Goal: Check status: Check status

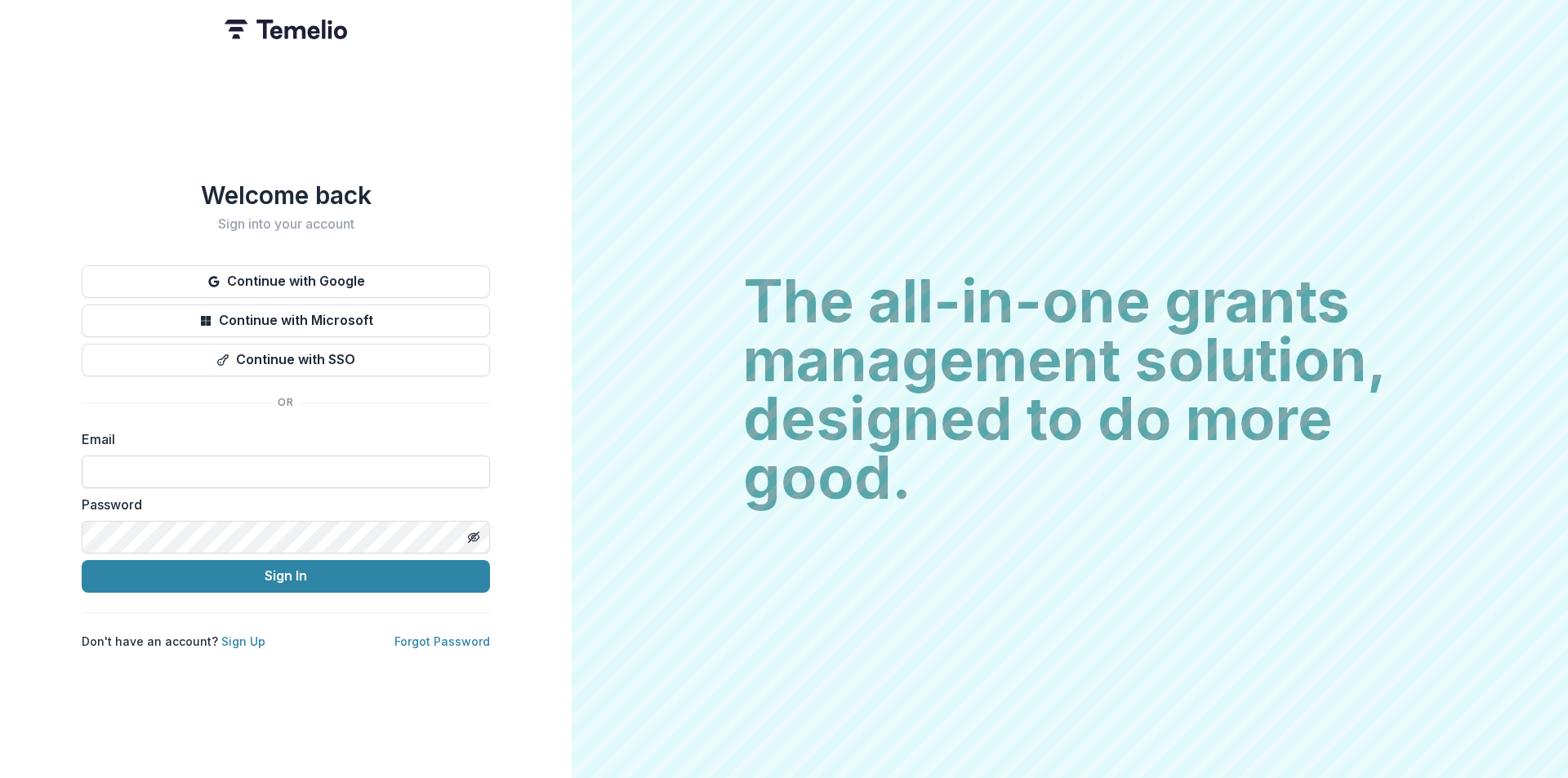
click at [128, 474] on input at bounding box center [286, 471] width 408 height 32
type input "**********"
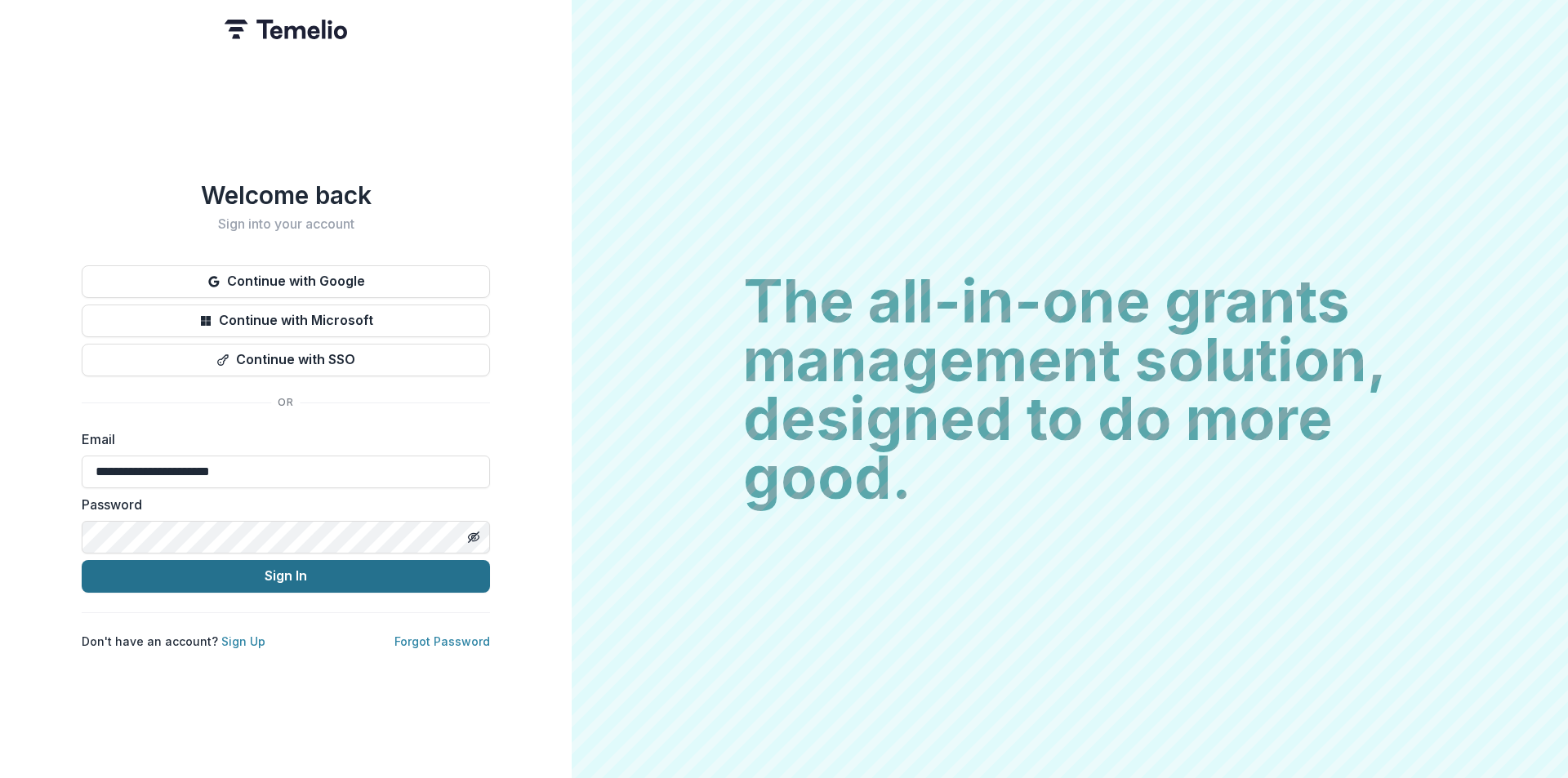
click at [273, 571] on button "Sign In" at bounding box center [286, 576] width 408 height 32
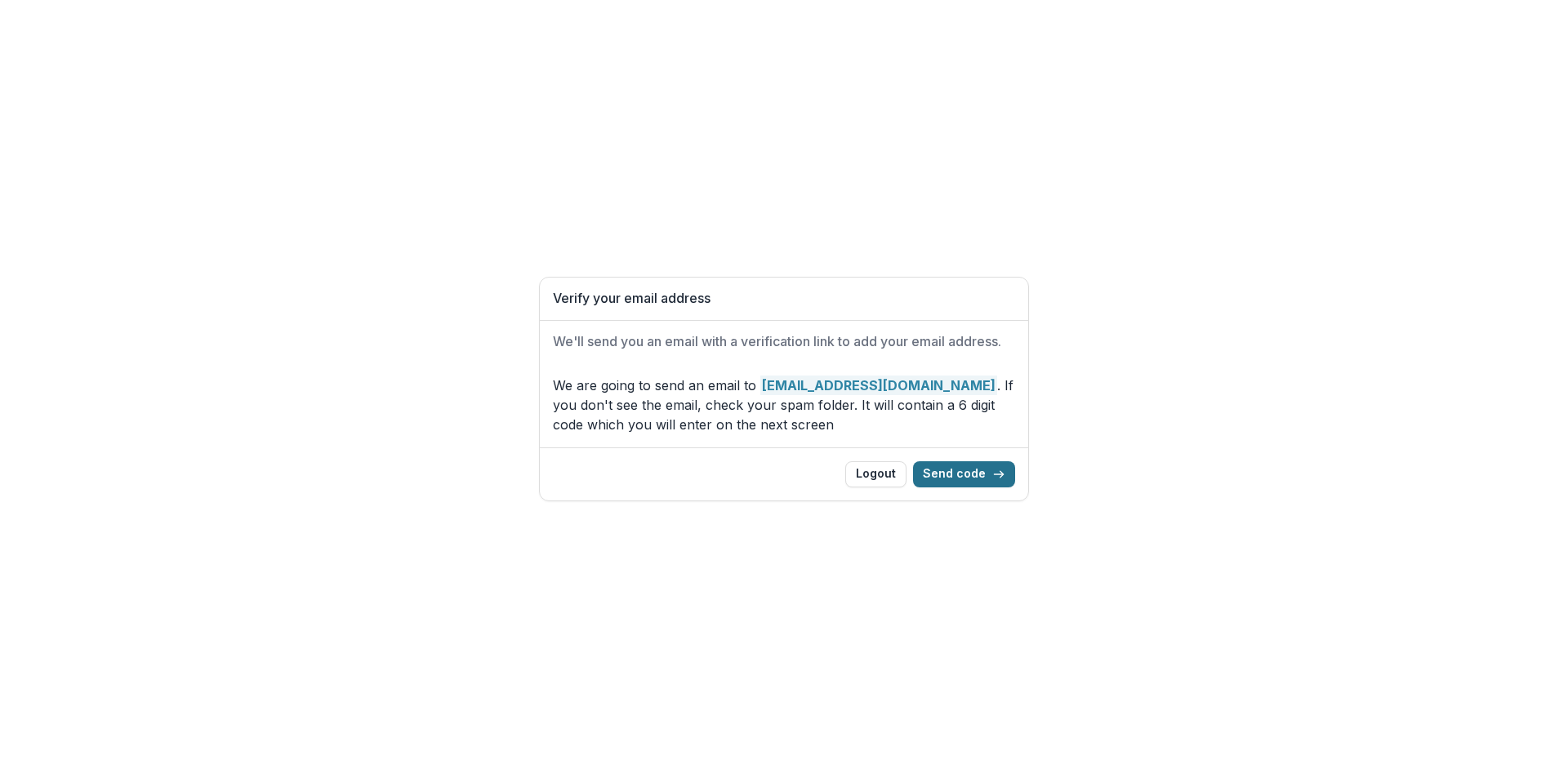
click at [941, 471] on button "Send code" at bounding box center [964, 474] width 102 height 26
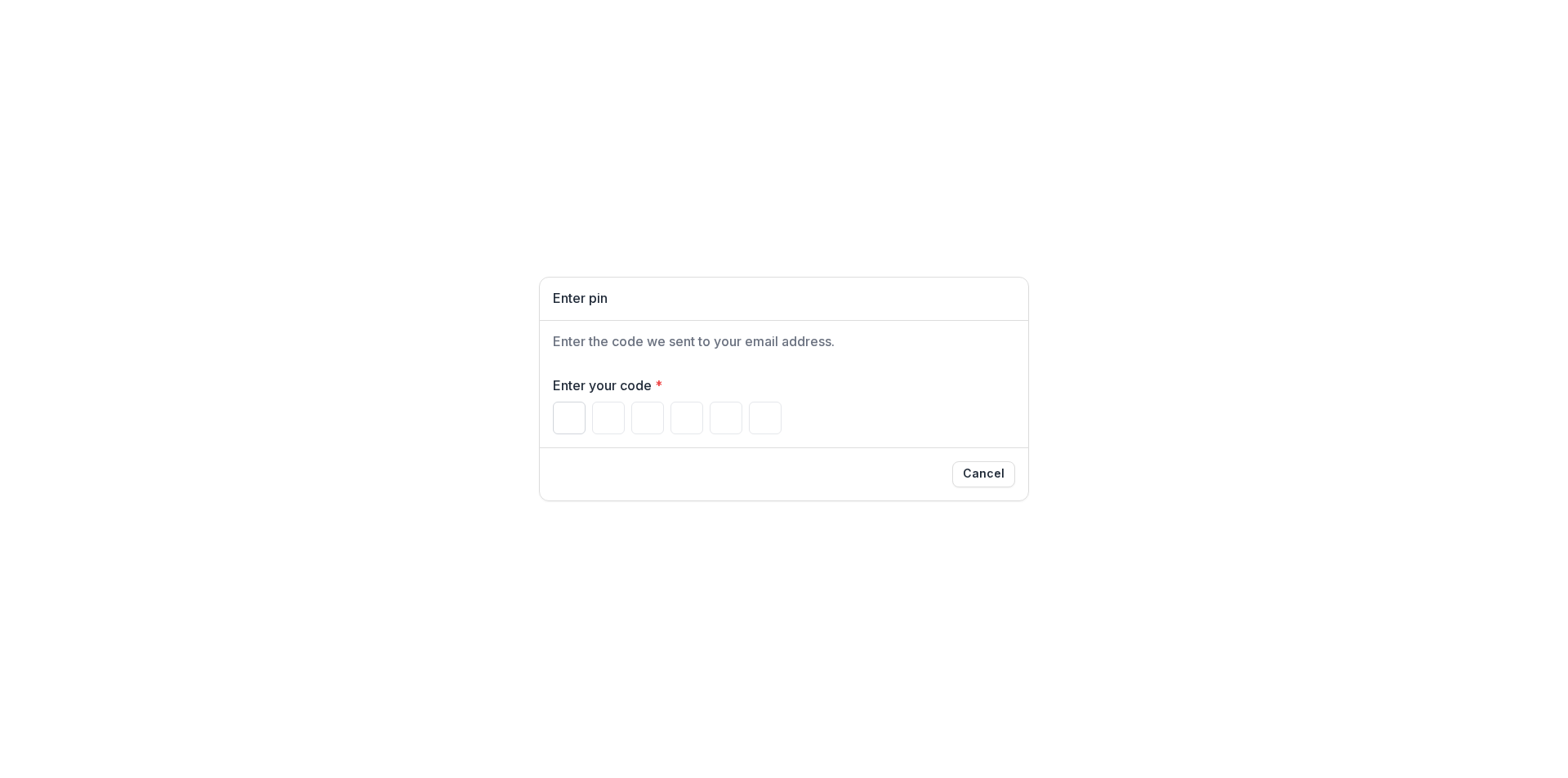
type input "*"
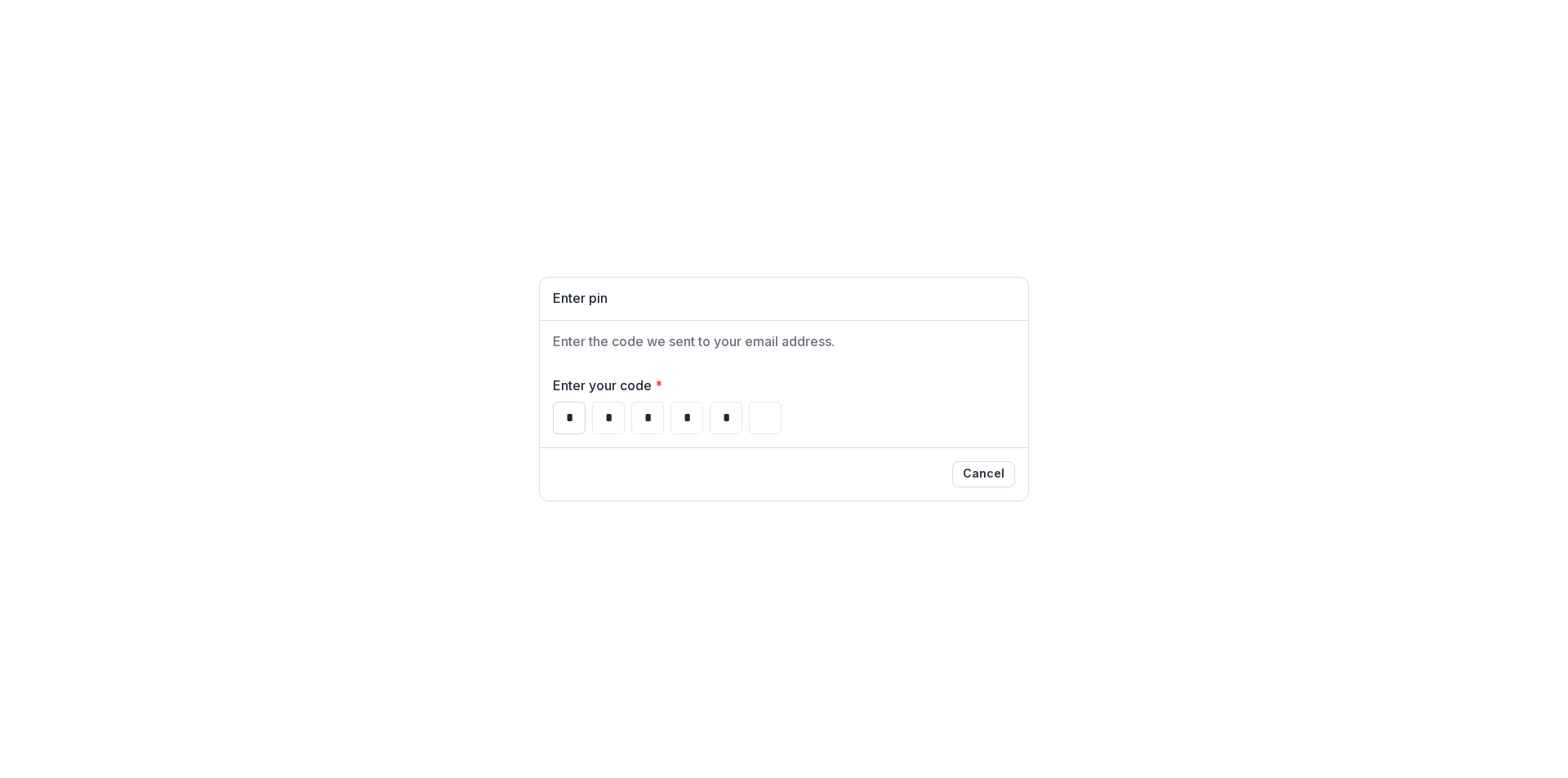
type input "*"
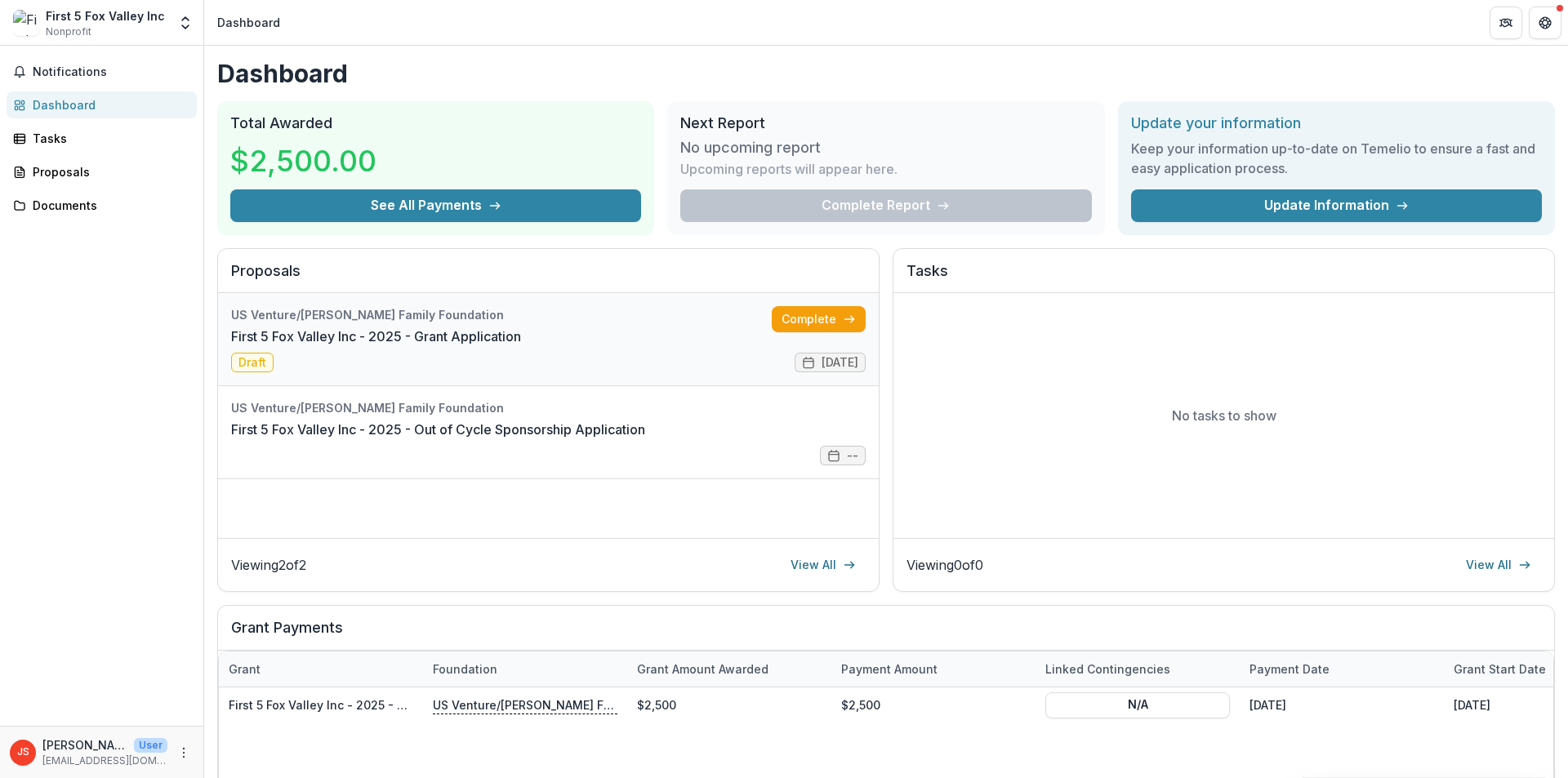
click at [521, 346] on link "First 5 Fox Valley Inc - 2025 - Grant Application" at bounding box center [375, 337] width 289 height 20
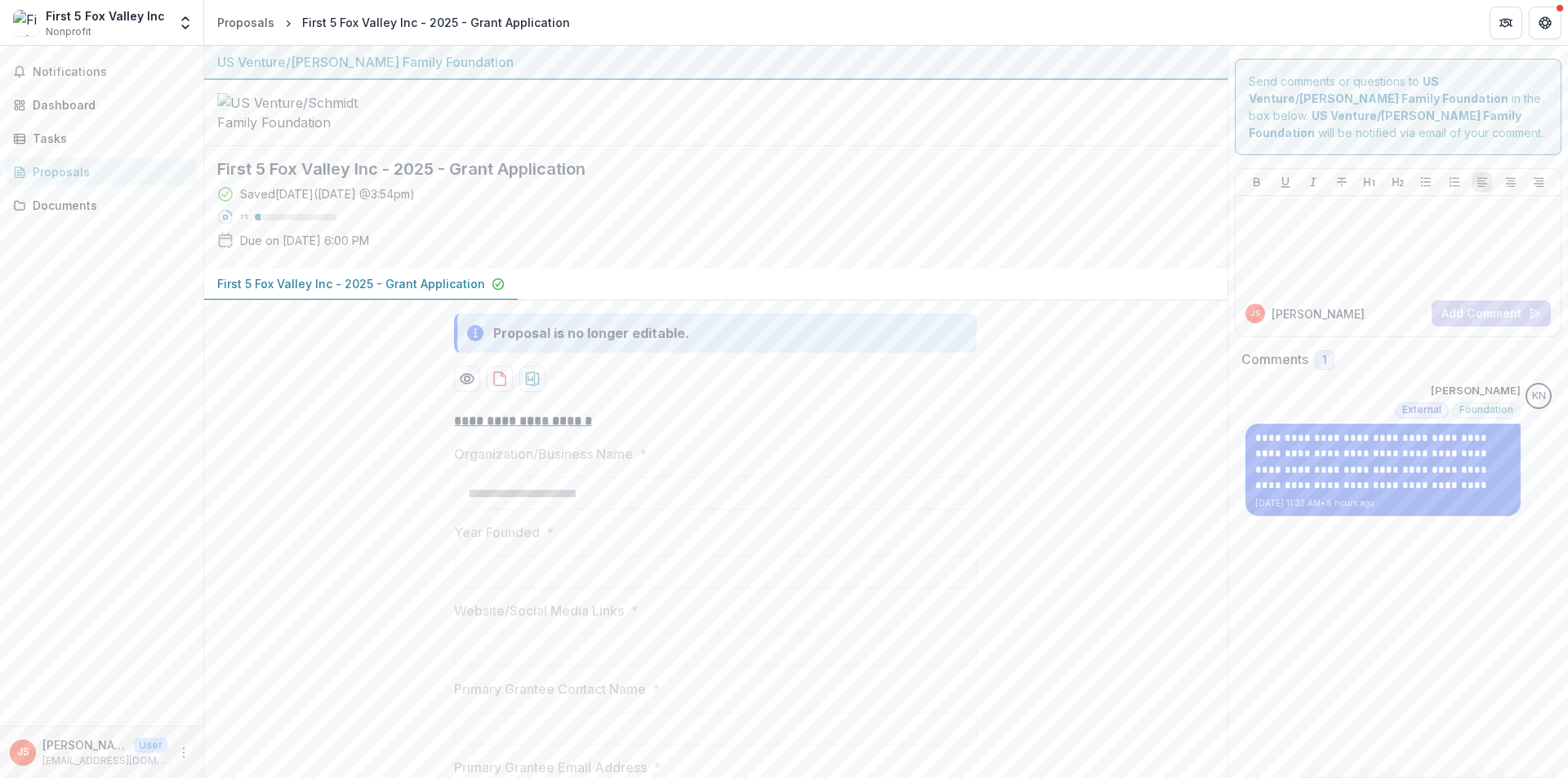
click at [408, 292] on p "First 5 Fox Valley Inc - 2025 - Grant Application" at bounding box center [350, 283] width 268 height 17
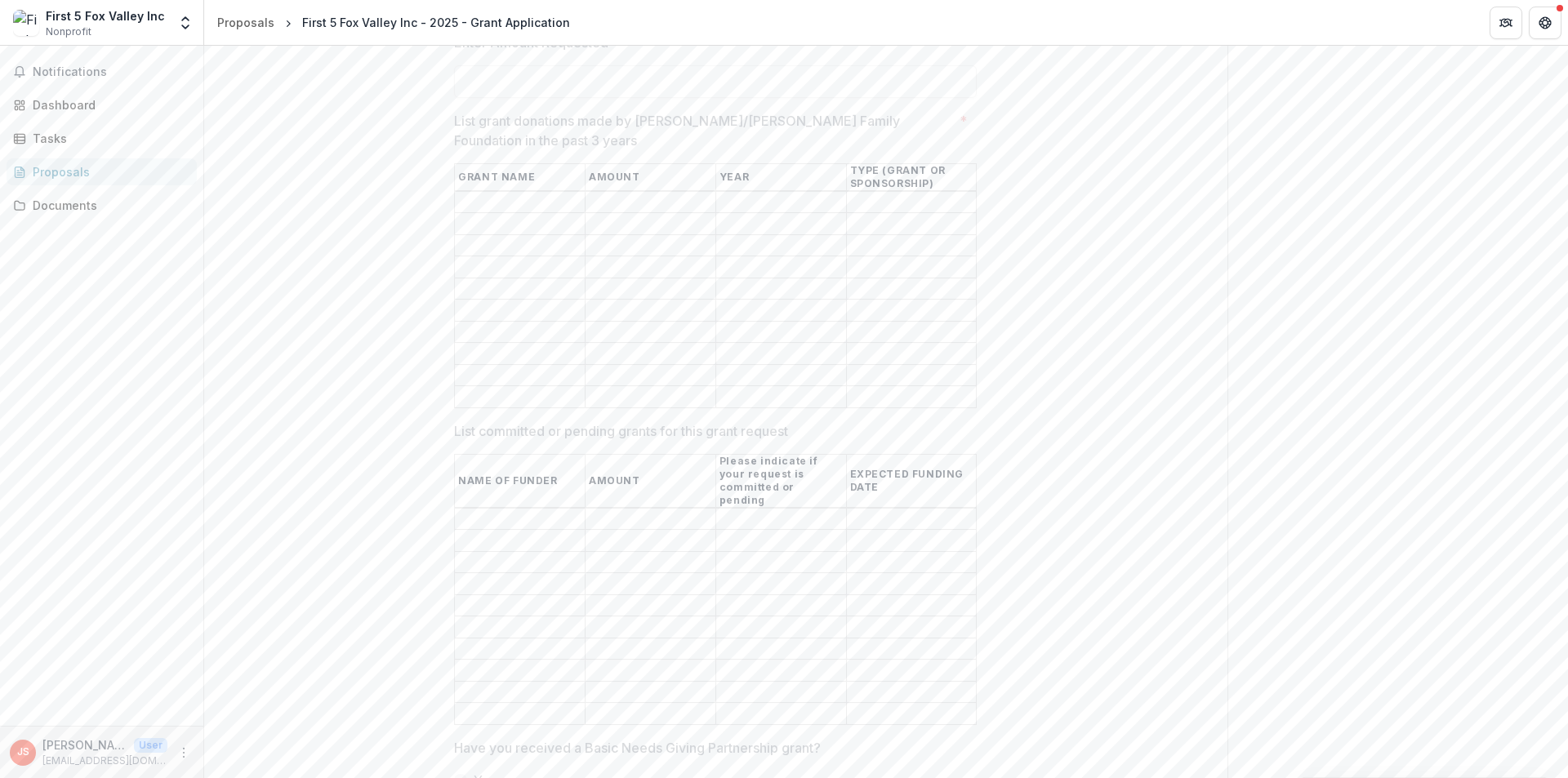
scroll to position [2613, 0]
click at [74, 206] on div "Documents" at bounding box center [108, 205] width 151 height 17
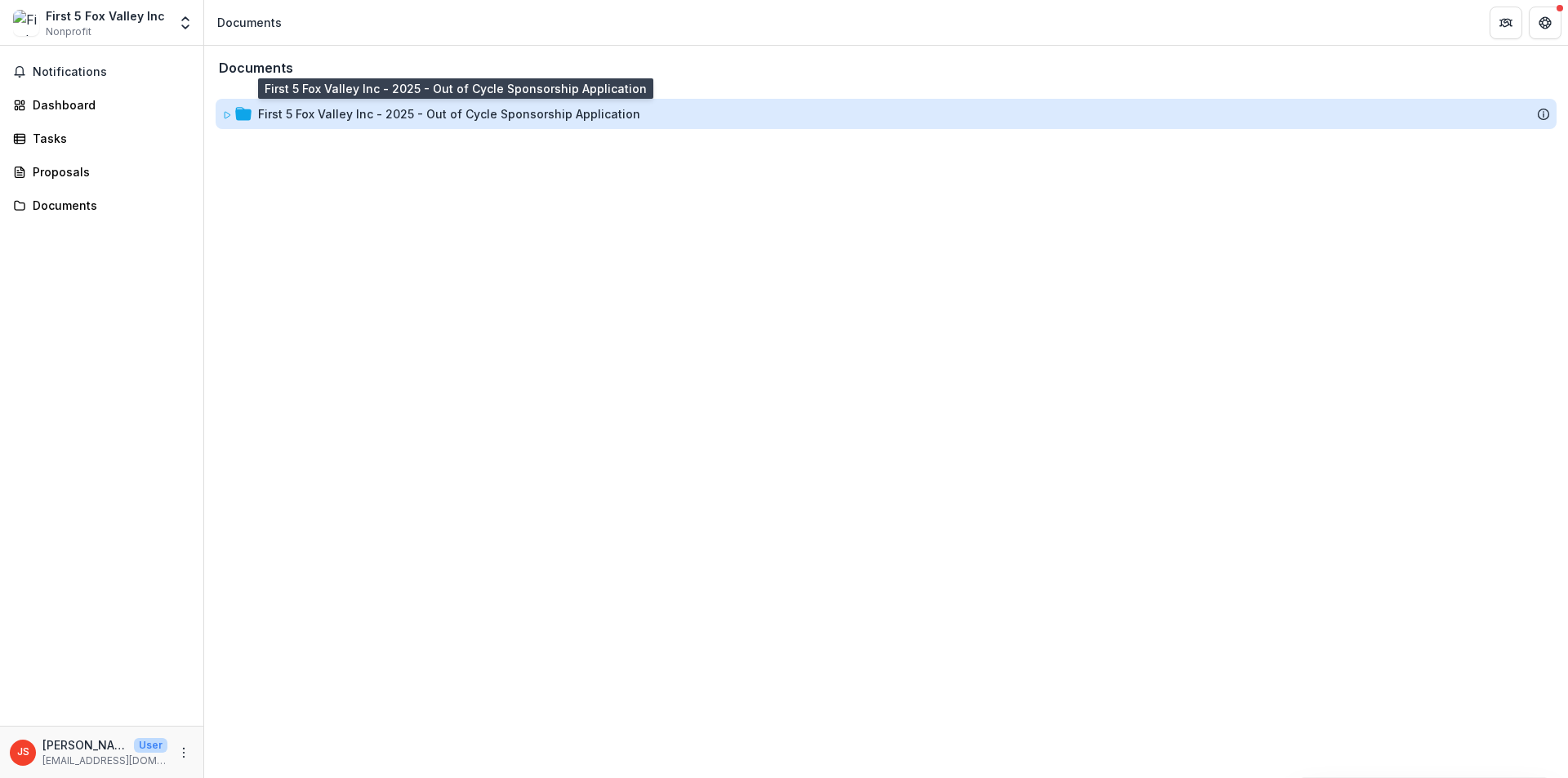
click at [309, 114] on div "First 5 Fox Valley Inc - 2025 - Out of Cycle Sponsorship Application" at bounding box center [448, 113] width 382 height 17
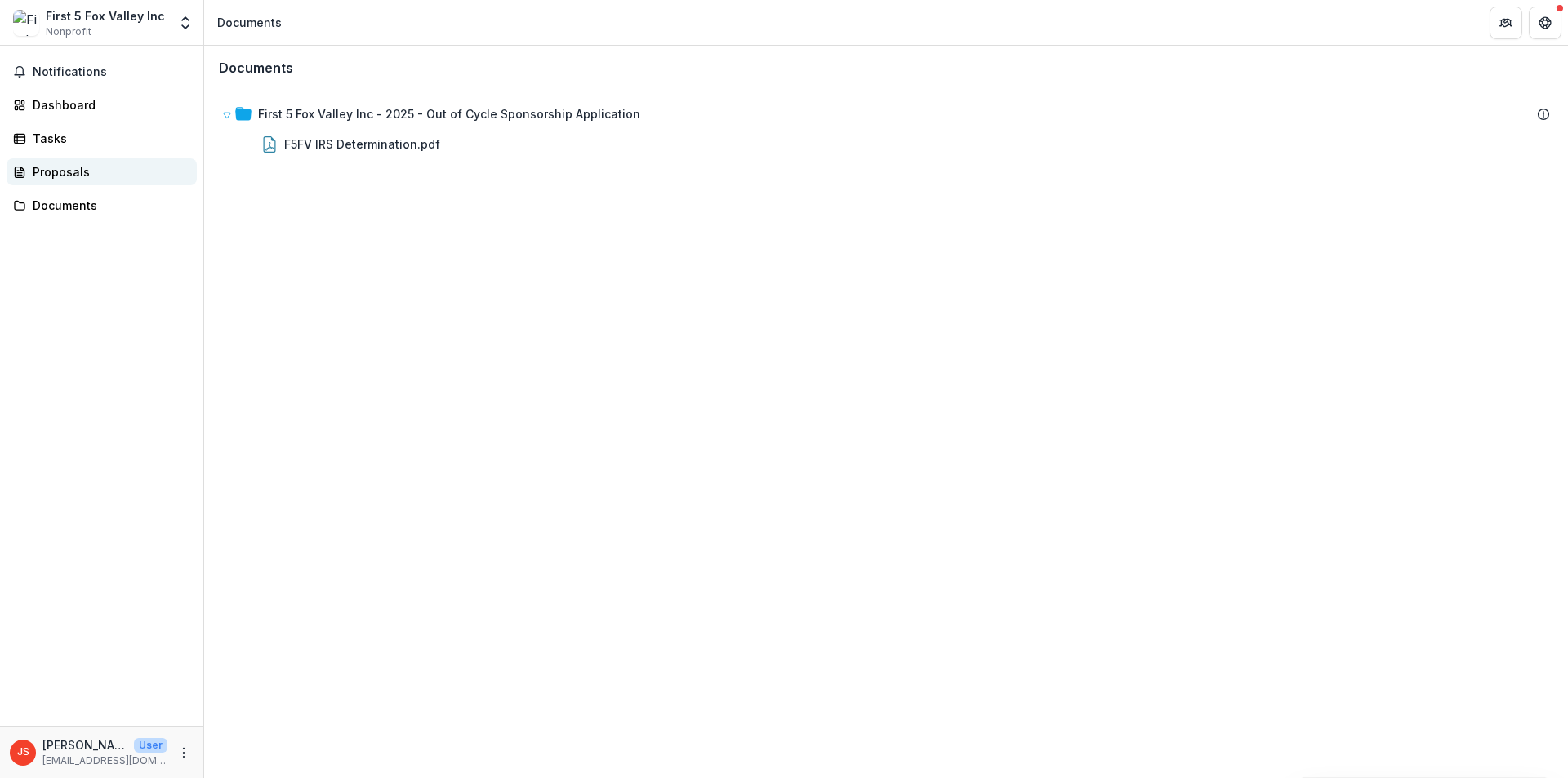
click at [51, 176] on div "Proposals" at bounding box center [108, 171] width 151 height 17
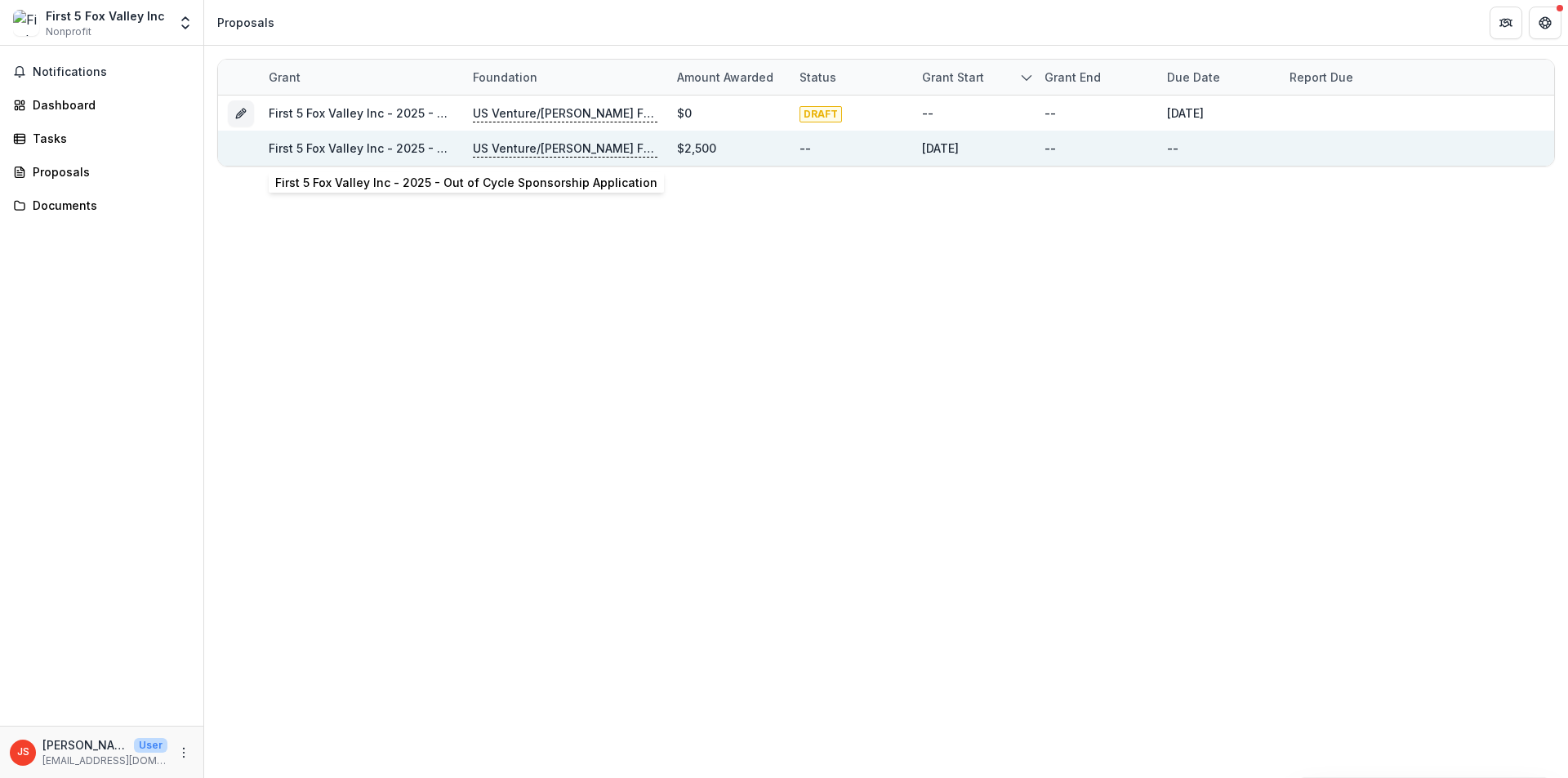
click at [325, 144] on link "First 5 Fox Valley Inc - 2025 - Out of Cycle Sponsorship Application" at bounding box center [459, 148] width 382 height 14
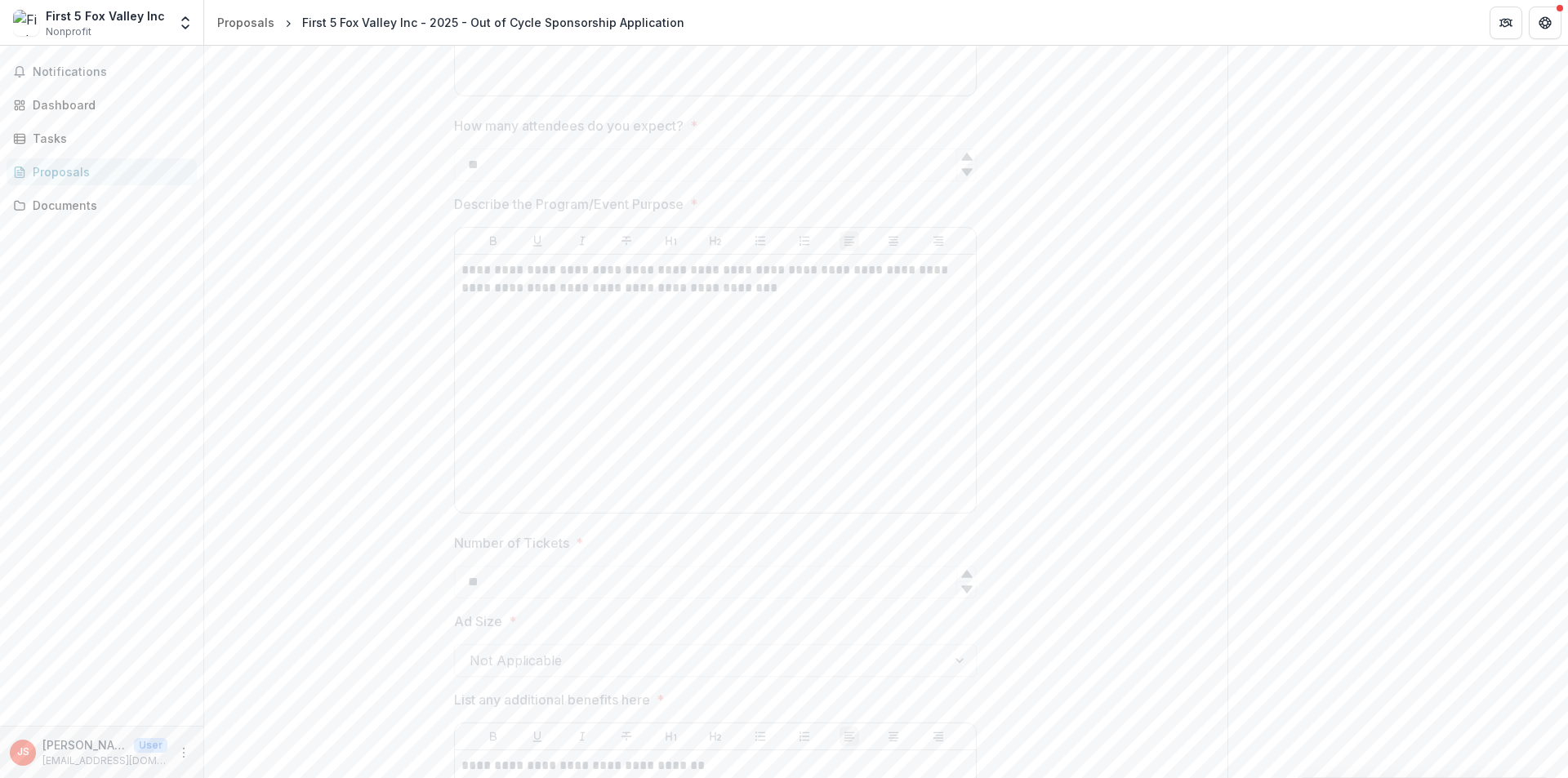
scroll to position [2439, 0]
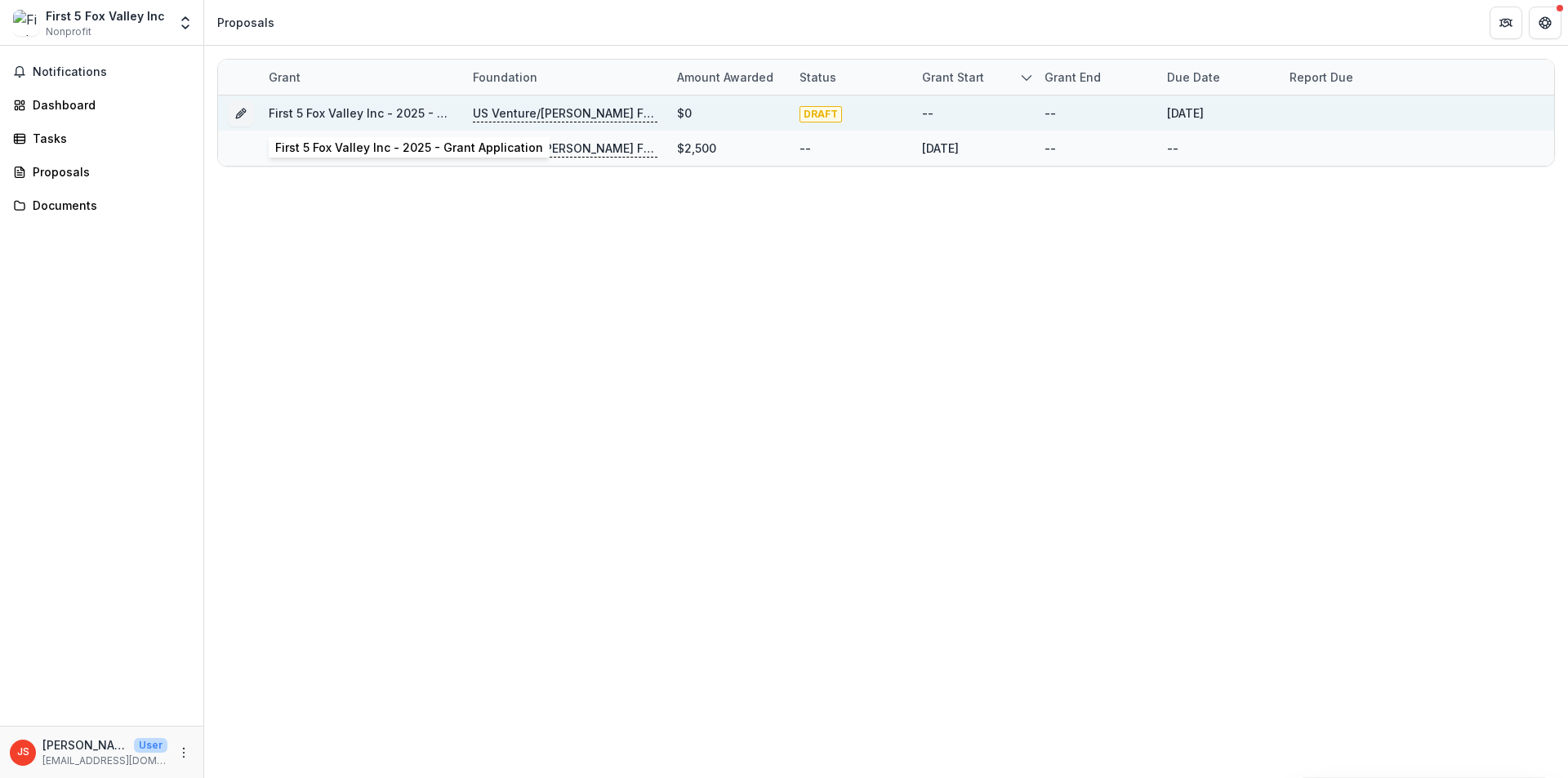
click at [376, 117] on link "First 5 Fox Valley Inc - 2025 - Grant Application" at bounding box center [402, 113] width 268 height 14
